Goal: Task Accomplishment & Management: Use online tool/utility

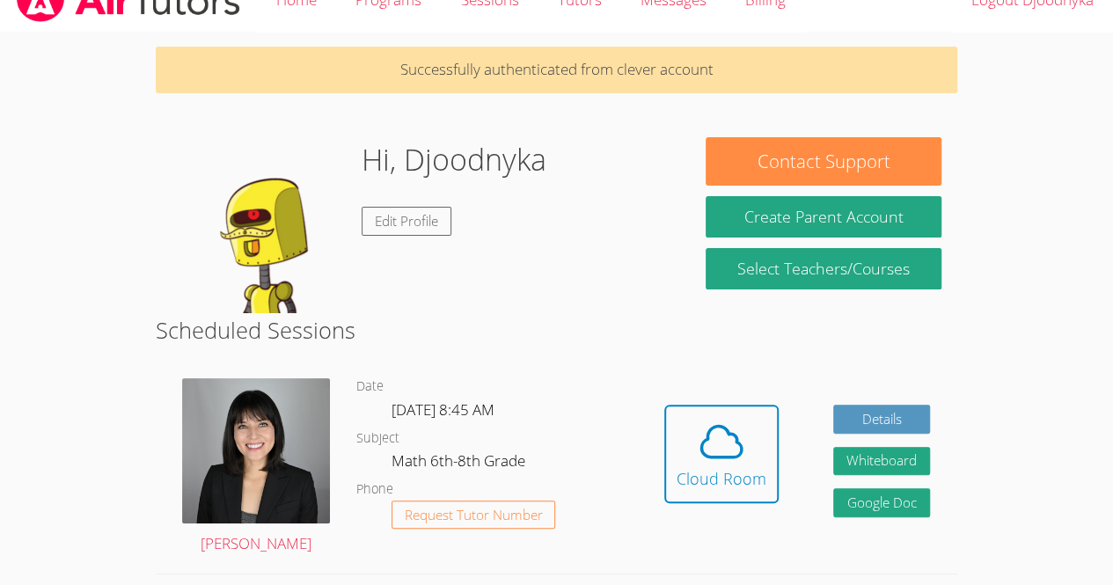
scroll to position [33, 0]
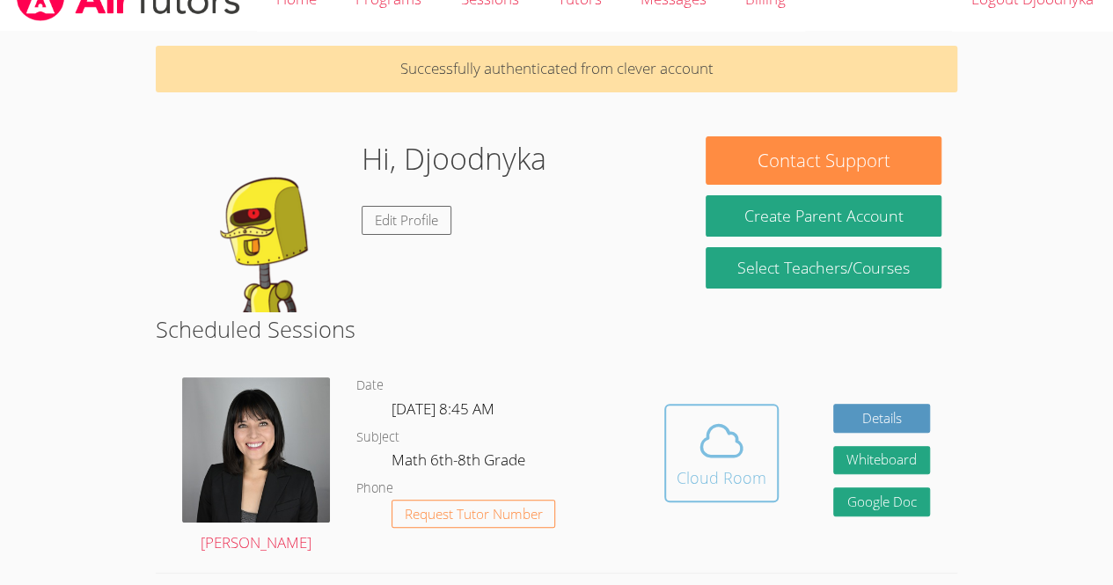
click at [706, 439] on icon at bounding box center [721, 441] width 40 height 31
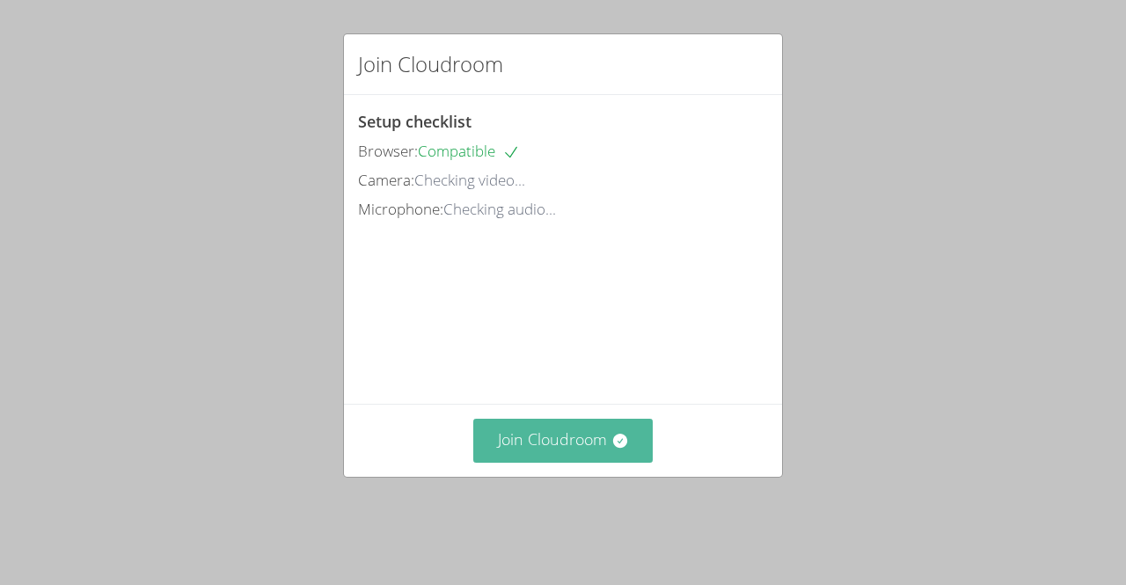
click at [553, 462] on button "Join Cloudroom" at bounding box center [563, 440] width 180 height 43
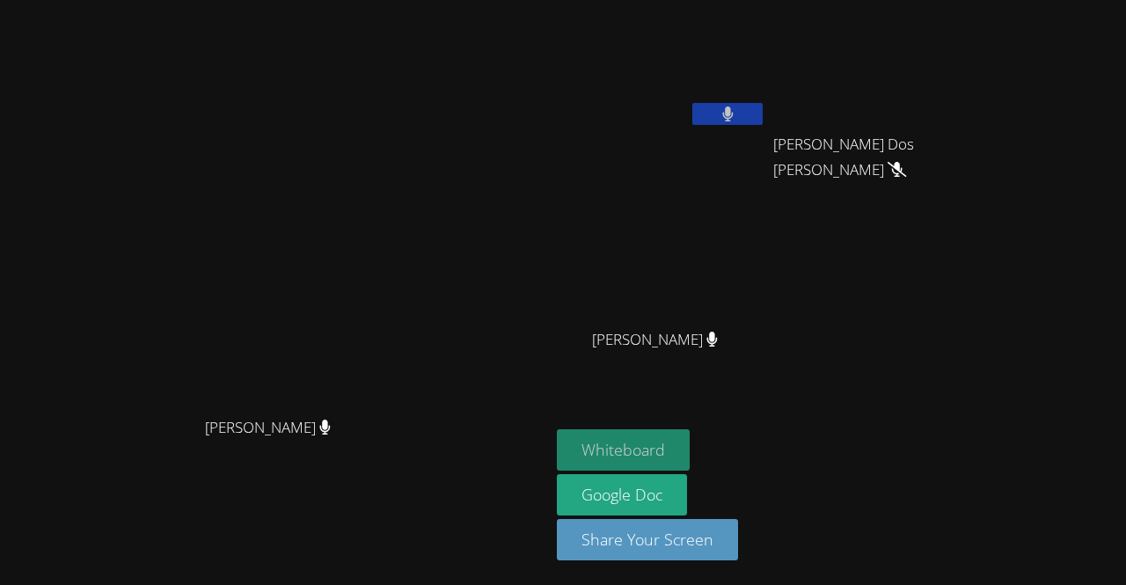
click at [690, 454] on button "Whiteboard" at bounding box center [623, 449] width 133 height 41
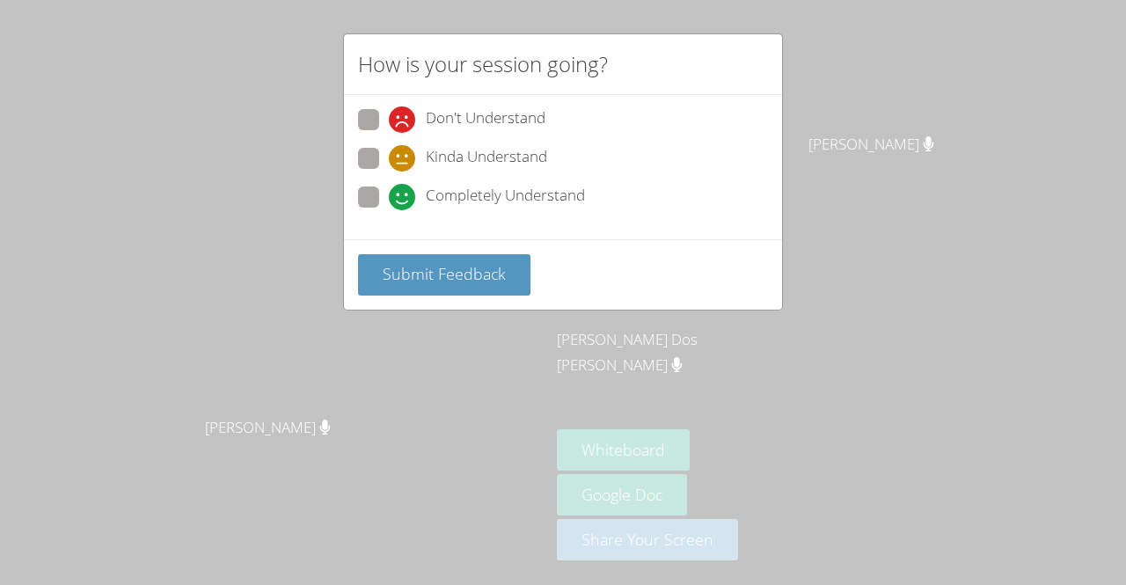
click at [389, 210] on span at bounding box center [389, 210] width 0 height 0
click at [389, 189] on input "Completely Understand" at bounding box center [396, 194] width 15 height 15
radio input "true"
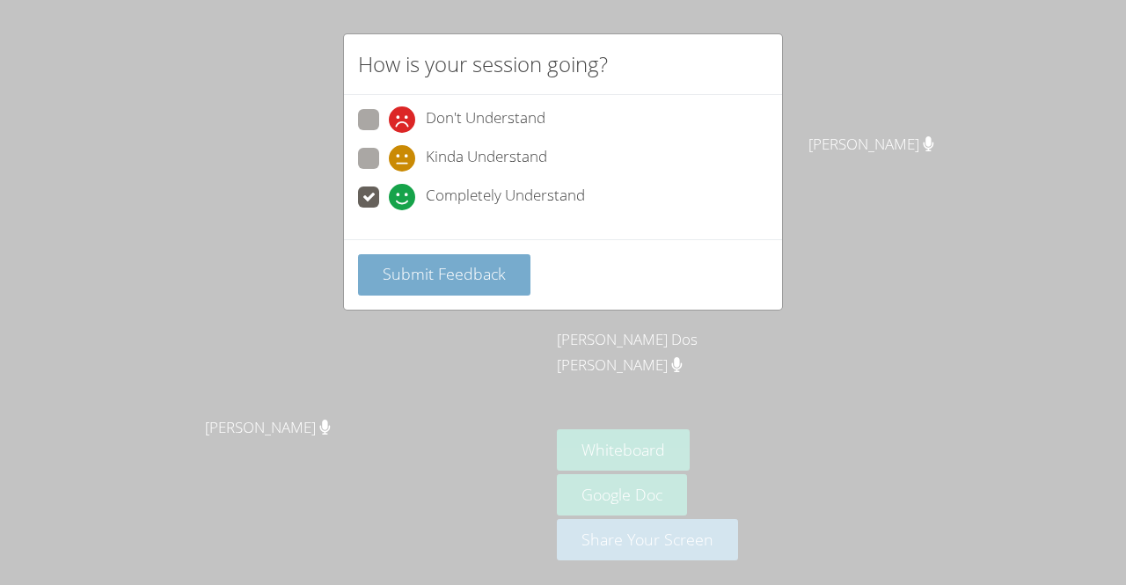
click at [480, 275] on span "Submit Feedback" at bounding box center [444, 273] width 123 height 21
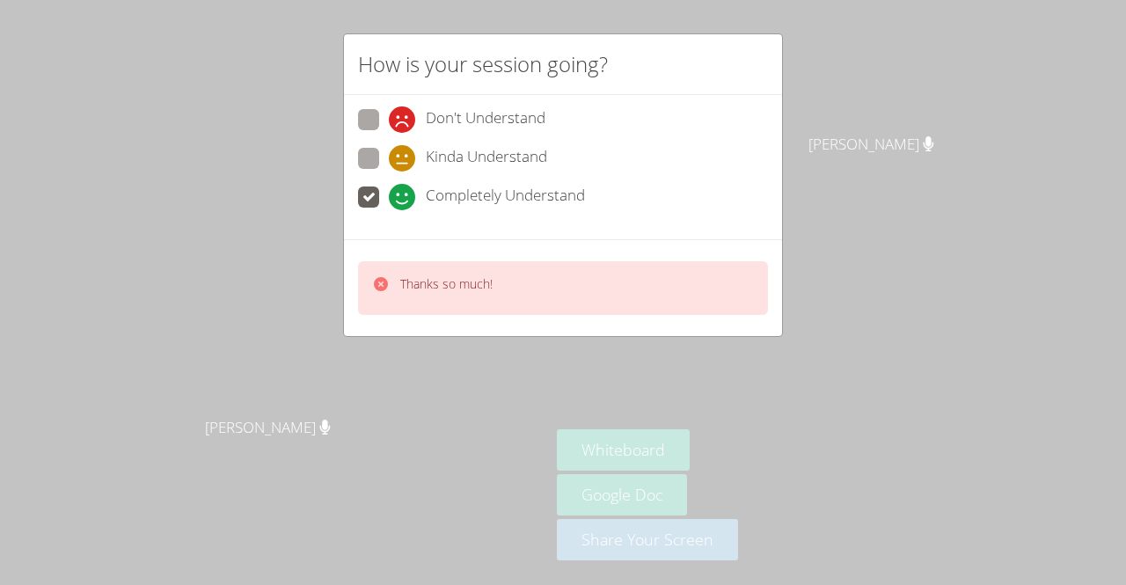
click at [593, 274] on div "Thanks so much!" at bounding box center [563, 288] width 410 height 54
